Goal: Information Seeking & Learning: Learn about a topic

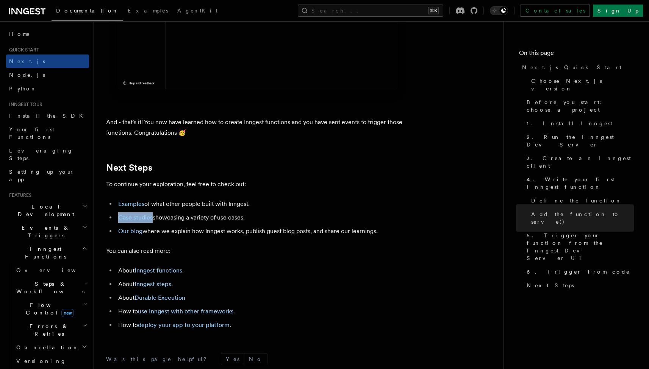
scroll to position [4612, 0]
click at [15, 89] on span "Python" at bounding box center [23, 89] width 28 height 6
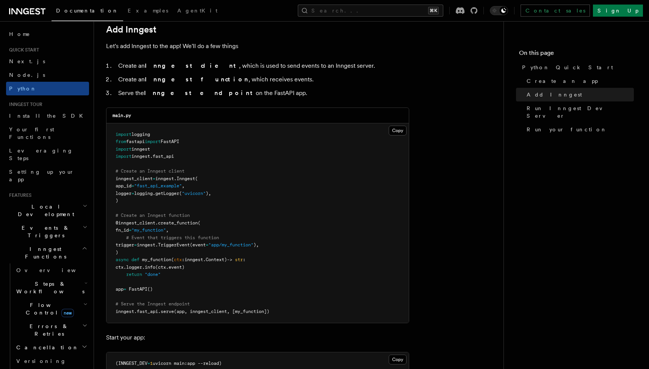
scroll to position [513, 0]
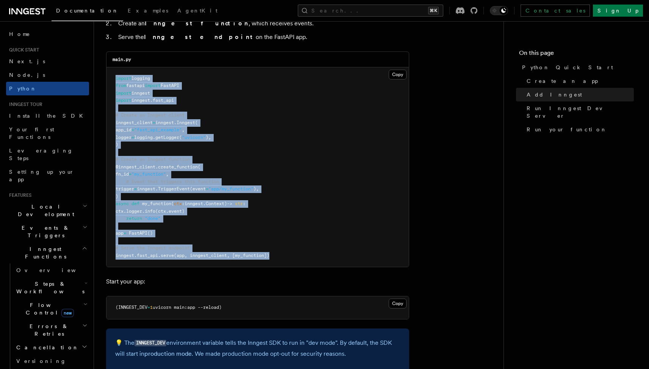
drag, startPoint x: 275, startPoint y: 248, endPoint x: 109, endPoint y: 75, distance: 240.0
click at [109, 75] on pre "import logging from fastapi import FastAPI import inngest import inngest . fast…" at bounding box center [257, 167] width 302 height 200
click at [145, 209] on span "." at bounding box center [143, 211] width 3 height 5
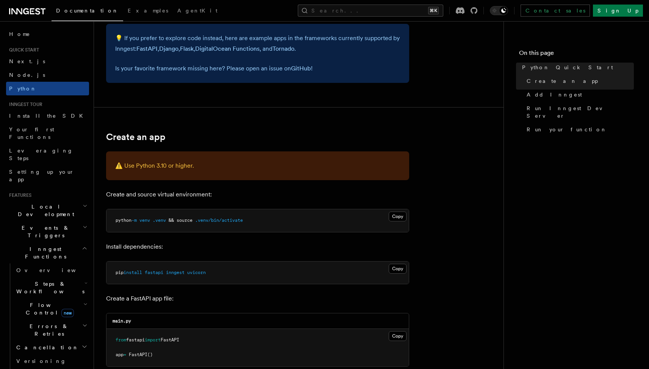
scroll to position [64, 0]
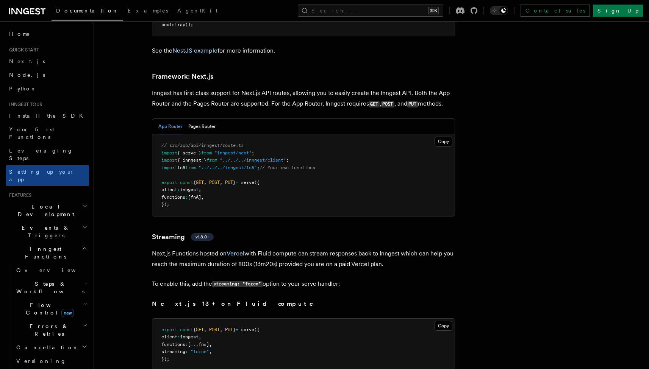
scroll to position [4623, 0]
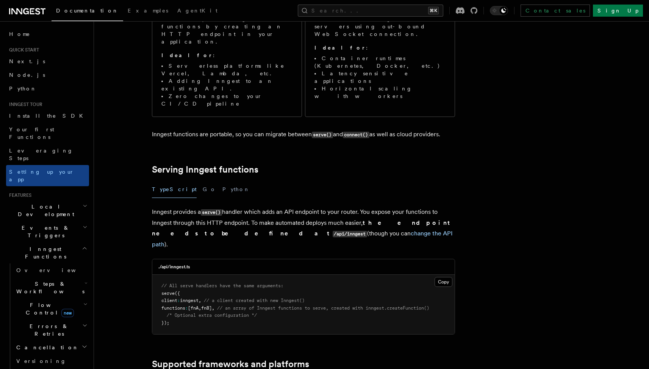
scroll to position [198, 0]
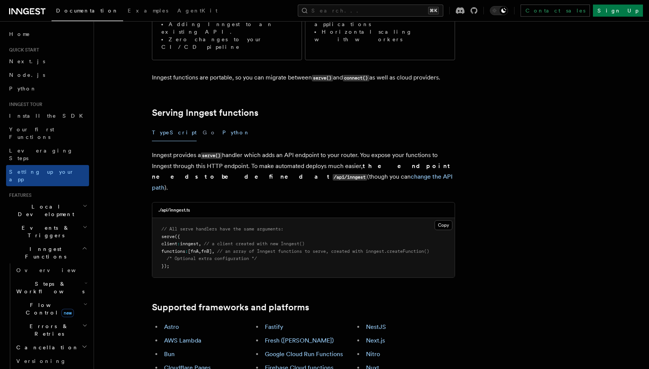
click at [222, 124] on button "Python" at bounding box center [236, 132] width 28 height 17
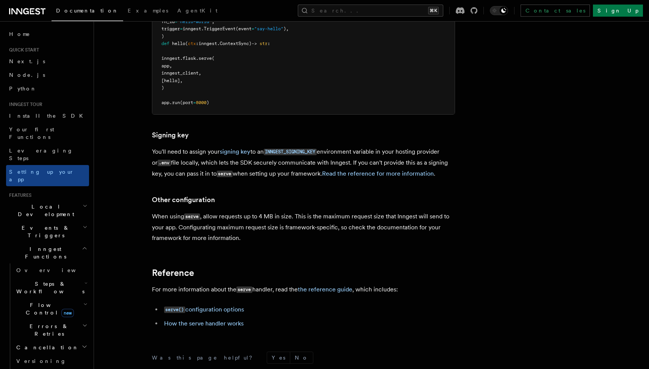
scroll to position [529, 0]
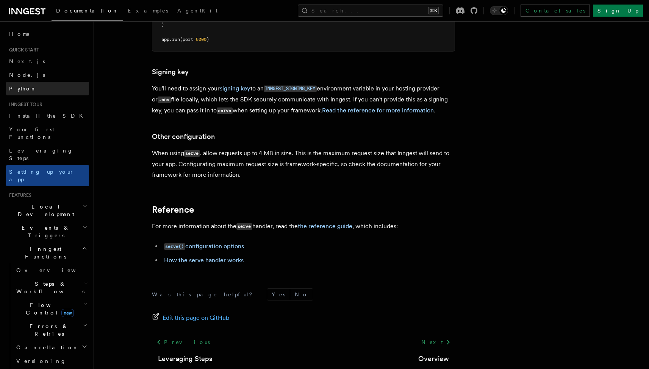
click at [31, 88] on link "Python" at bounding box center [47, 89] width 83 height 14
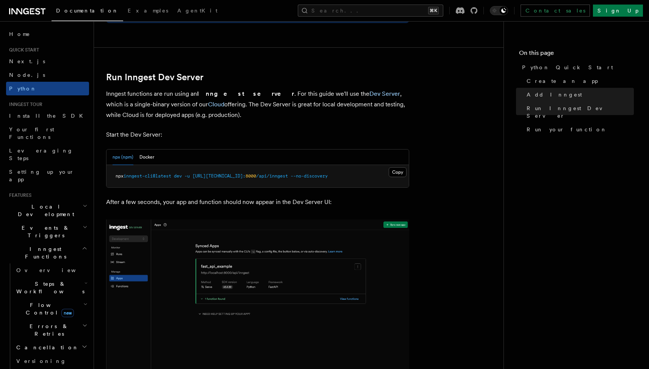
scroll to position [872, 0]
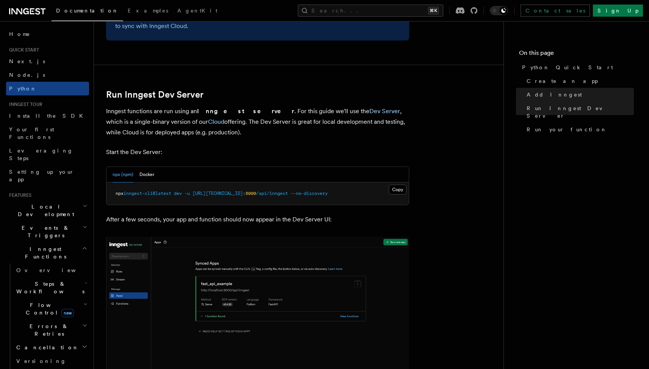
click at [220, 191] on span "[URL][TECHNICAL_ID]:" at bounding box center [218, 193] width 53 height 5
copy article "npx inngest-cli@latest dev -u http://127.0.0.1: 8000 /api/inngest --no-discovery"
click at [142, 191] on span "inngest-cli@latest" at bounding box center [147, 193] width 48 height 5
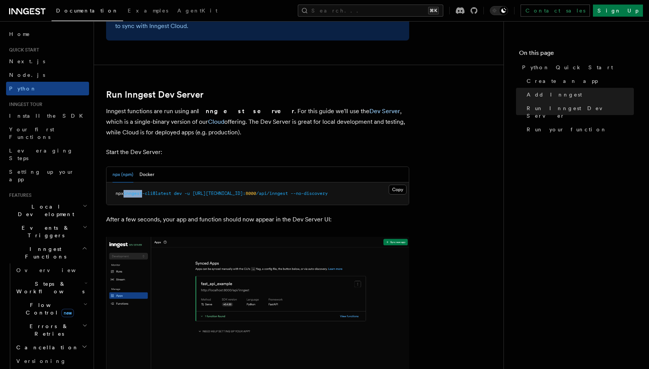
click at [142, 191] on span "inngest-cli@latest" at bounding box center [147, 193] width 48 height 5
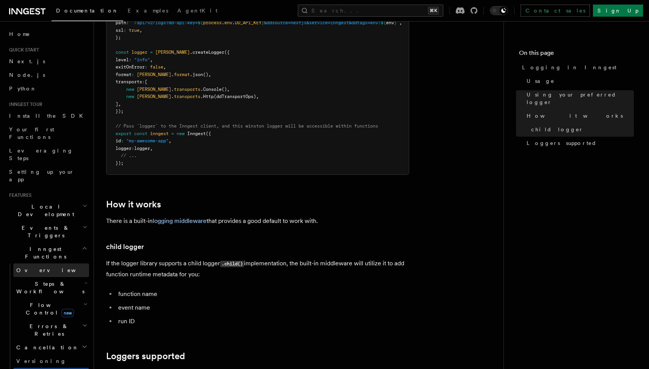
scroll to position [651, 0]
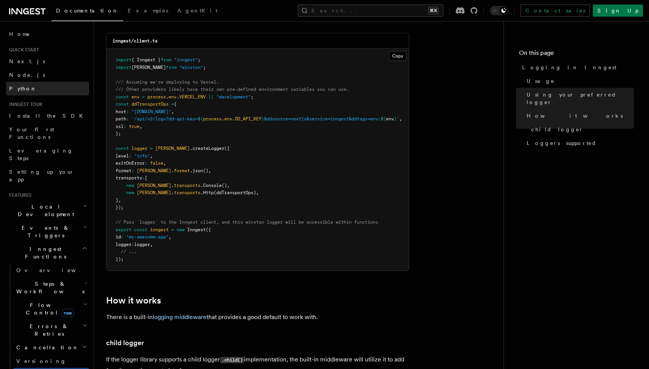
click at [35, 92] on link "Python" at bounding box center [47, 89] width 83 height 14
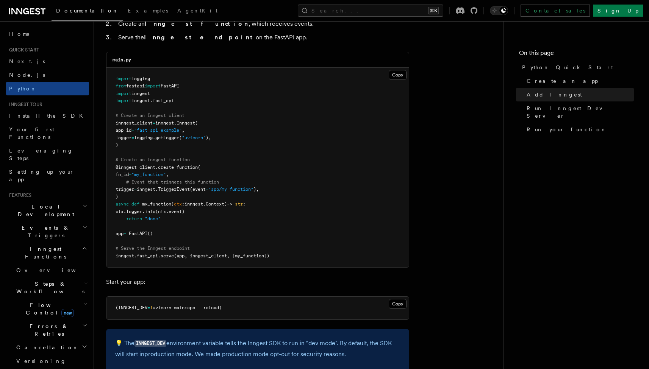
scroll to position [514, 0]
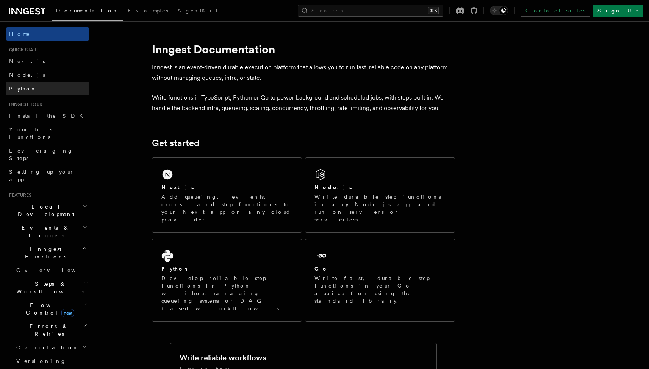
click at [28, 91] on link "Python" at bounding box center [47, 89] width 83 height 14
click at [39, 88] on link "Python" at bounding box center [47, 89] width 83 height 14
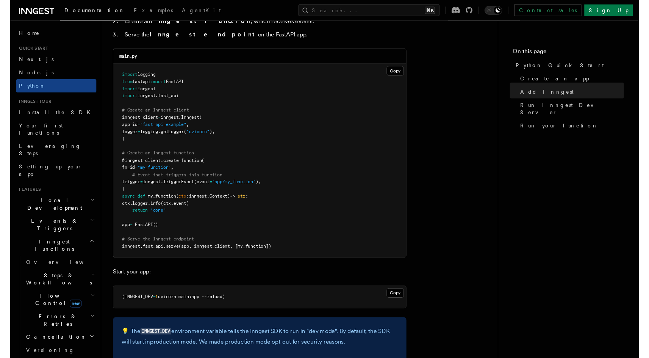
scroll to position [577, 0]
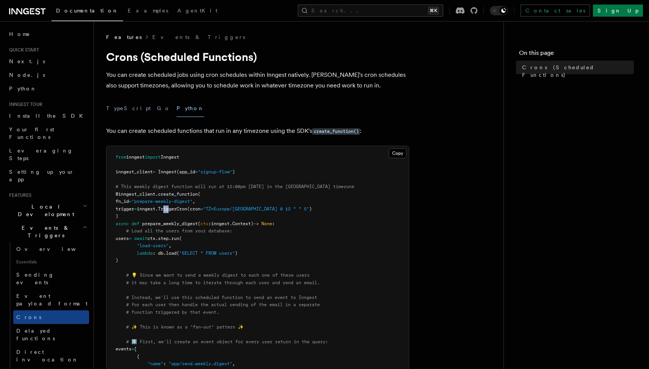
drag, startPoint x: 177, startPoint y: 208, endPoint x: 180, endPoint y: 208, distance: 3.8
click at [180, 208] on span "TriggerCron" at bounding box center [172, 208] width 29 height 5
click at [187, 210] on span "TriggerCron" at bounding box center [172, 208] width 29 height 5
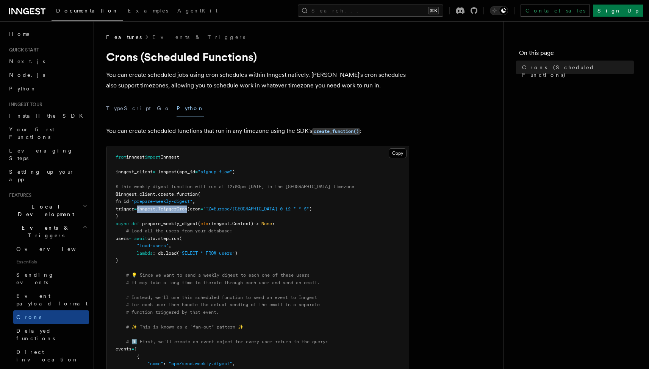
copy span "inngest. TriggerCron"
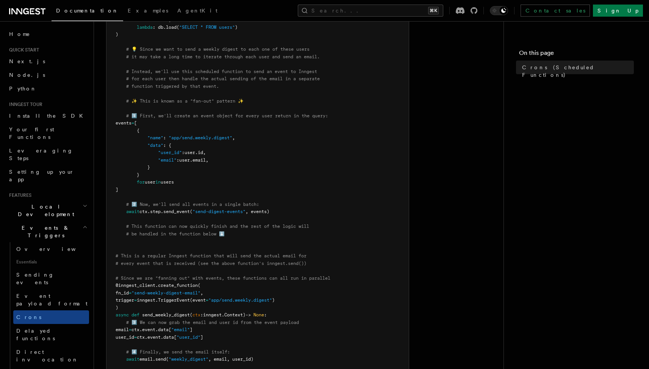
scroll to position [288, 0]
